Goal: Information Seeking & Learning: Find specific fact

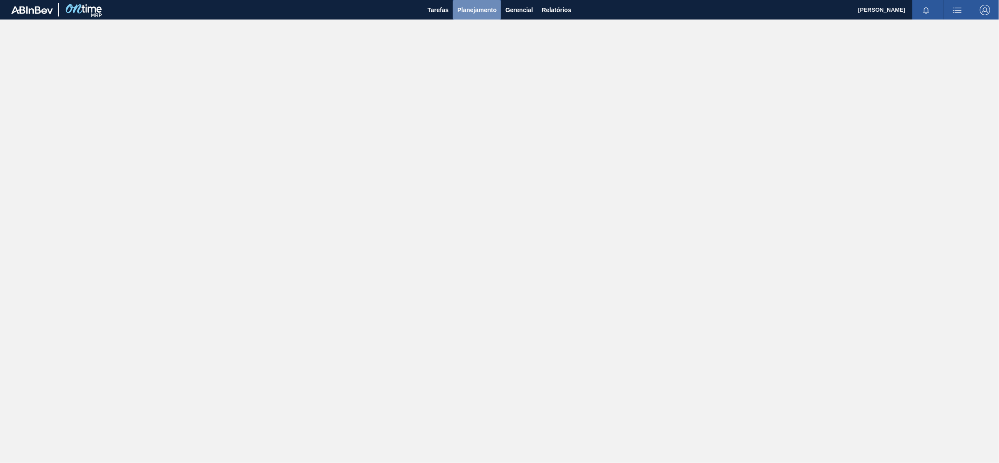
click at [463, 10] on span "Planejamento" at bounding box center [476, 10] width 39 height 10
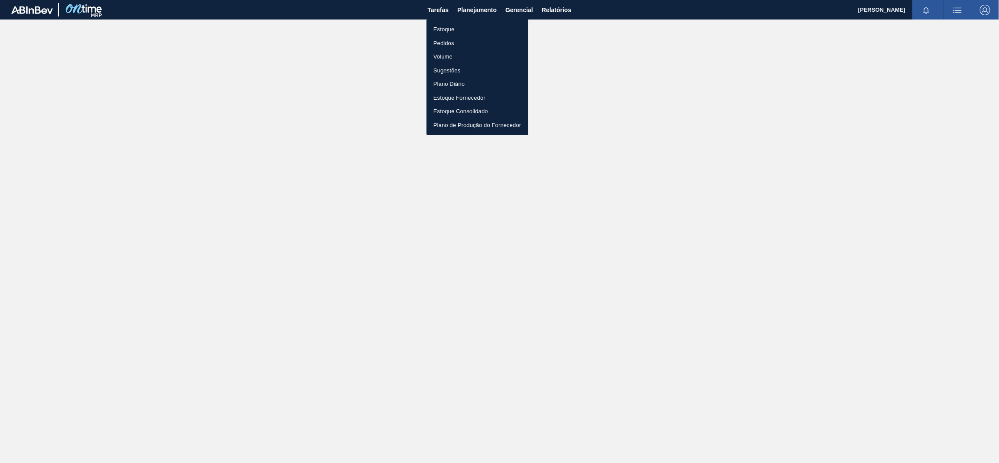
click at [456, 28] on li "Estoque" at bounding box center [478, 30] width 102 height 14
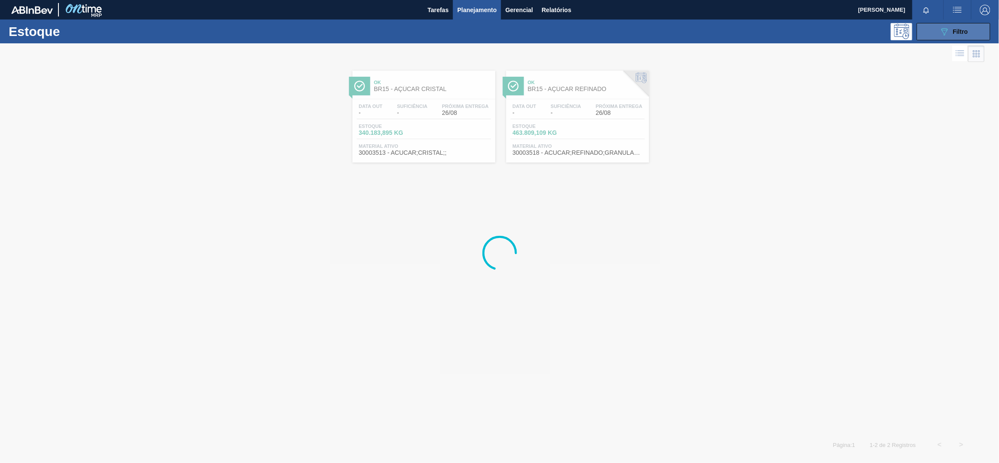
click at [925, 31] on button "089F7B8B-B2A5-4AFE-B5C0-19BA573D28AC Filtro" at bounding box center [954, 31] width 74 height 17
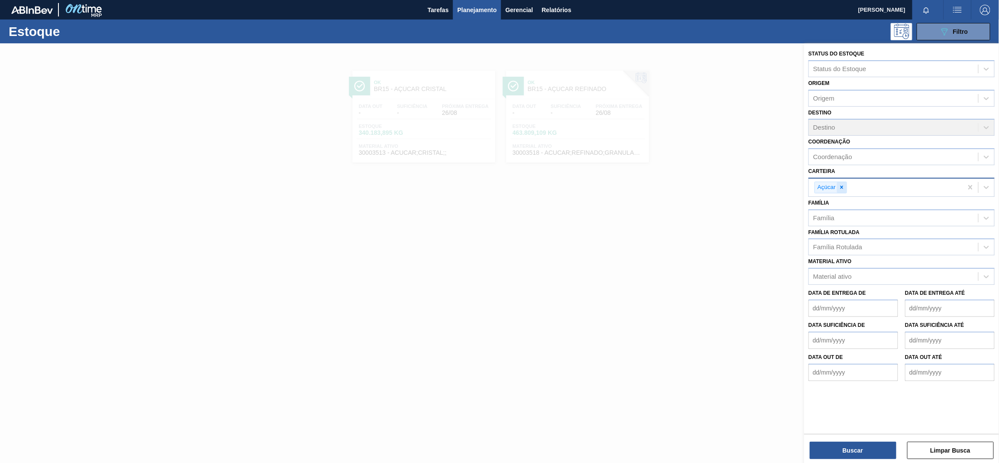
click at [845, 186] on icon at bounding box center [842, 187] width 6 height 6
type input "prefor"
click at [844, 201] on div "Preforma" at bounding box center [902, 208] width 186 height 16
click at [848, 444] on button "Buscar" at bounding box center [853, 449] width 87 height 17
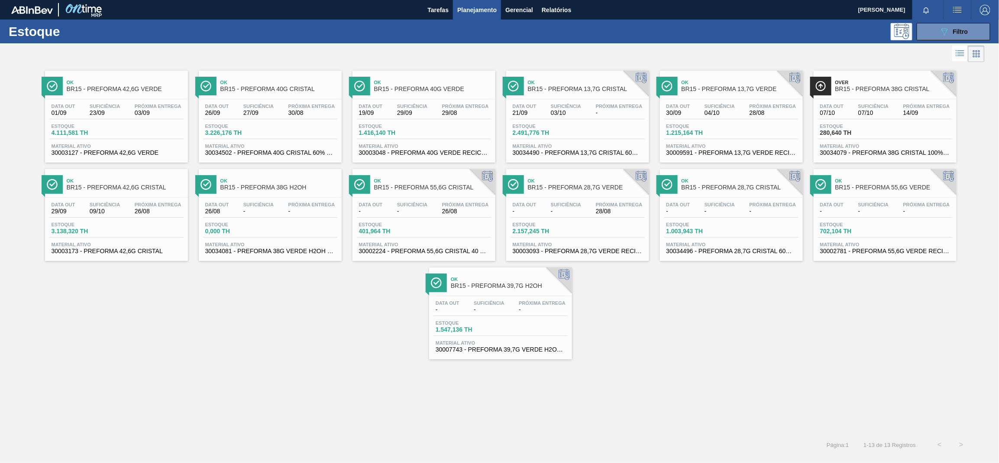
click at [307, 217] on div "Data out 26/08 Suficiência - Próxima Entrega -" at bounding box center [270, 210] width 134 height 16
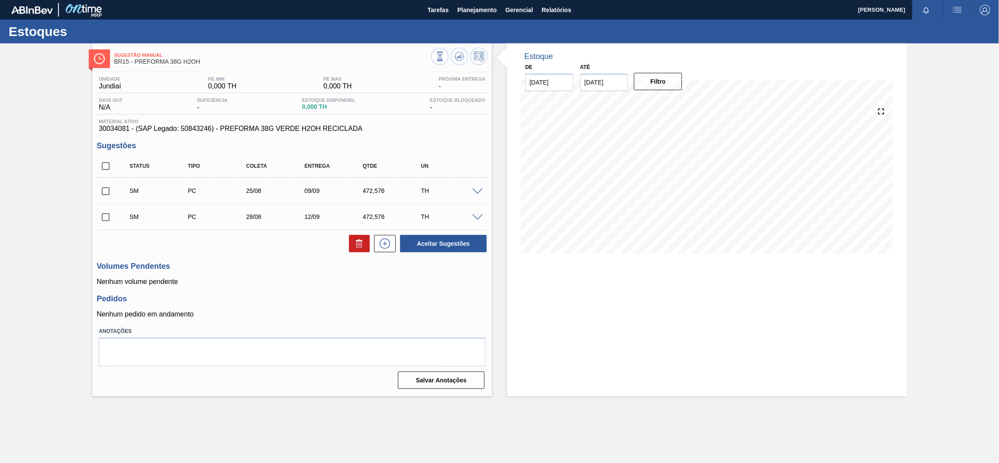
click at [477, 190] on span at bounding box center [477, 191] width 10 height 6
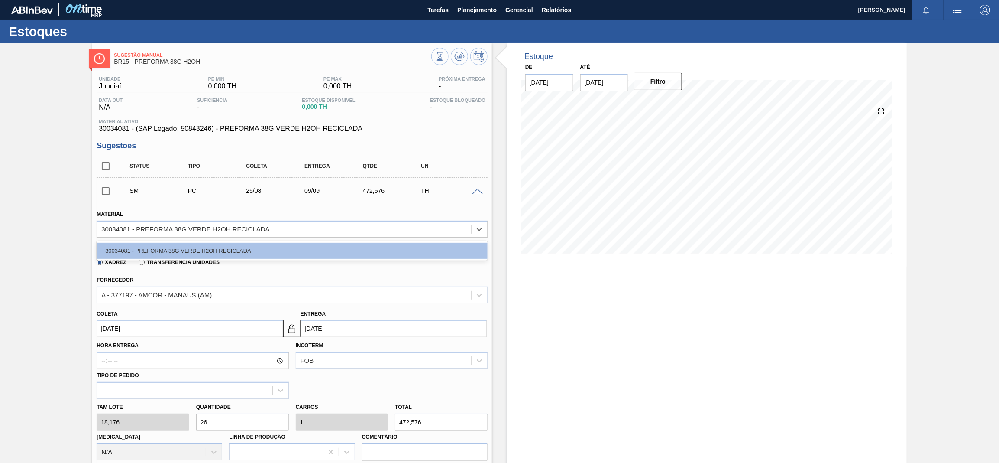
drag, startPoint x: 297, startPoint y: 227, endPoint x: 84, endPoint y: 230, distance: 213.1
click at [84, 230] on div "Sugestão Manual BR15 - PREFORMA 38G H2OH Unidade Jundiaí PE MIN 0,000 TH PE MAX…" at bounding box center [499, 397] width 999 height 708
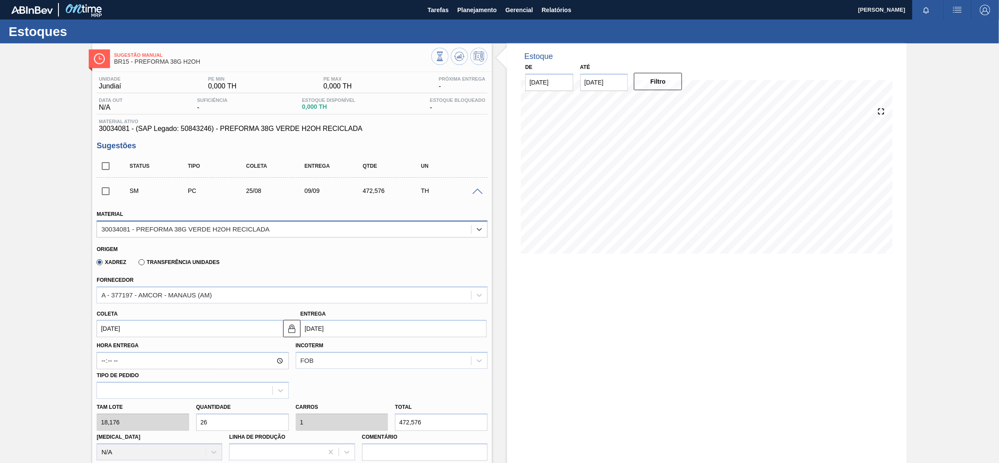
click at [292, 230] on div "30034081 - PREFORMA 38G VERDE H2OH RECICLADA" at bounding box center [284, 229] width 374 height 13
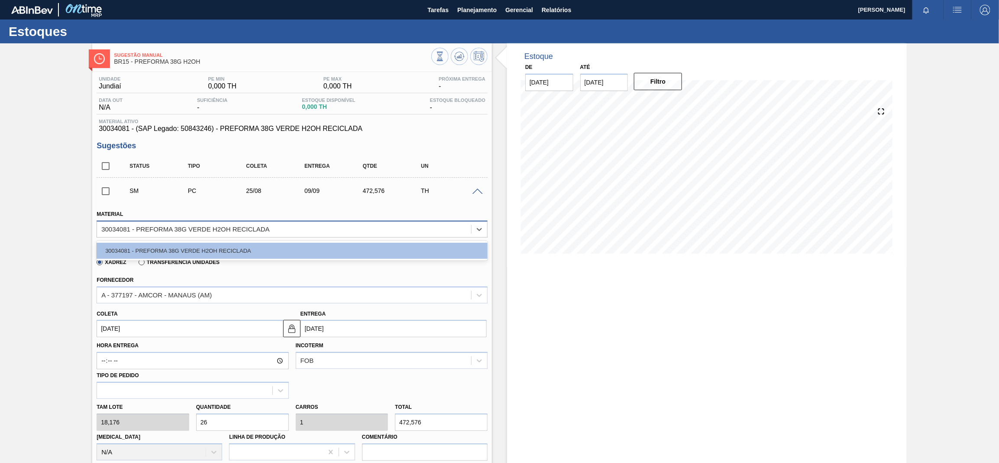
click at [103, 226] on div "30034081 - PREFORMA 38G VERDE H2OH RECICLADA" at bounding box center [185, 228] width 168 height 7
drag, startPoint x: 128, startPoint y: 227, endPoint x: 96, endPoint y: 230, distance: 32.6
click at [97, 230] on div "30034081 - PREFORMA 38G VERDE H2OH RECICLADA" at bounding box center [292, 228] width 391 height 17
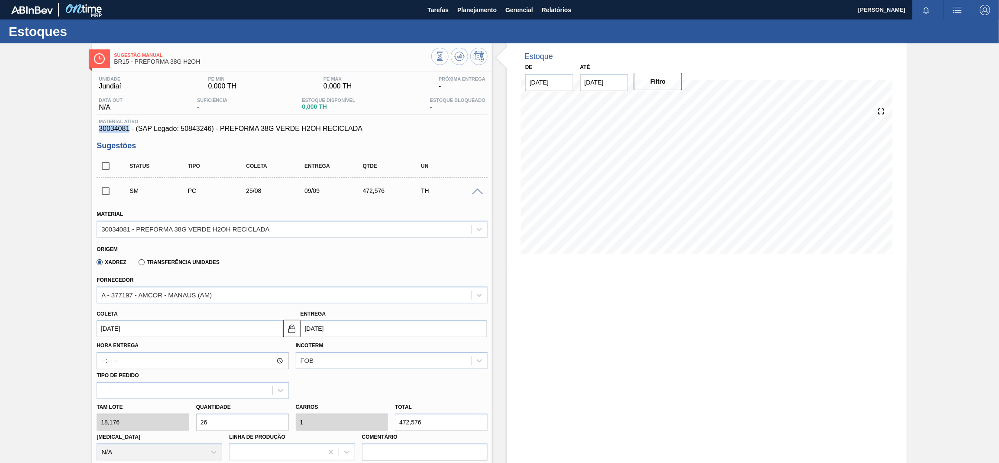
drag, startPoint x: 129, startPoint y: 129, endPoint x: 81, endPoint y: 129, distance: 47.6
click at [81, 129] on div "Sugestão Manual BR15 - PREFORMA 38G H2OH Unidade Jundiaí PE MIN 0,000 TH PE MAX…" at bounding box center [499, 397] width 999 height 708
copy span "30034081"
drag, startPoint x: 221, startPoint y: 129, endPoint x: 363, endPoint y: 130, distance: 141.6
click at [363, 130] on span "30034081 - (SAP Legado: 50843246) - PREFORMA 38G VERDE H2OH RECICLADA" at bounding box center [292, 129] width 387 height 8
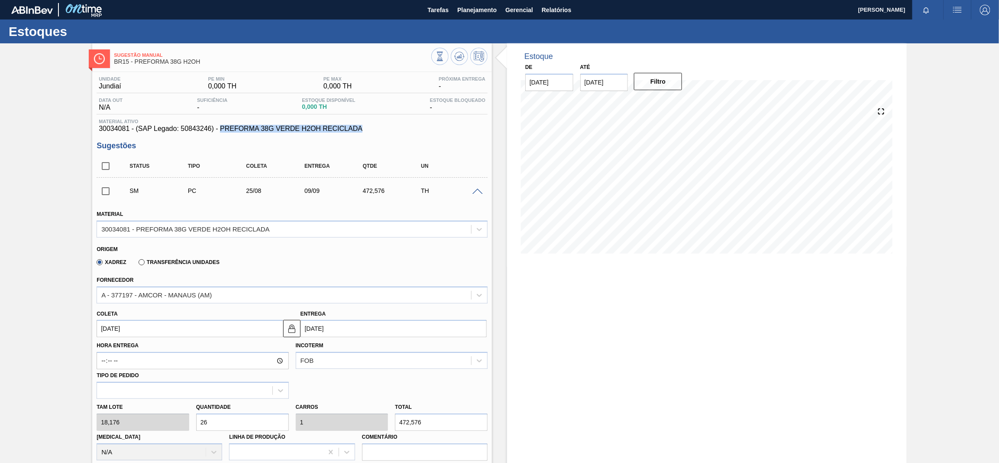
copy span "PREFORMA 38G VERDE H2OH RECICLADA"
click at [410, 130] on span "30034081 - (SAP Legado: 50843246) - PREFORMA 38G VERDE H2OH RECICLADA" at bounding box center [292, 129] width 387 height 8
drag, startPoint x: 127, startPoint y: 129, endPoint x: 98, endPoint y: 126, distance: 28.7
click at [99, 126] on span "30034081 - (SAP Legado: 50843246) - PREFORMA 38G VERDE H2OH RECICLADA" at bounding box center [292, 129] width 387 height 8
copy span "30034081"
